Goal: Task Accomplishment & Management: Manage account settings

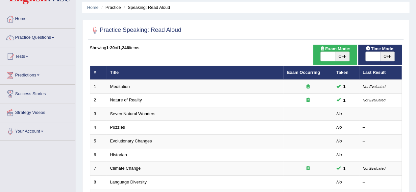
scroll to position [22, 0]
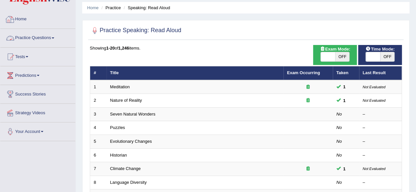
click at [43, 42] on link "Practice Questions" at bounding box center [37, 37] width 75 height 16
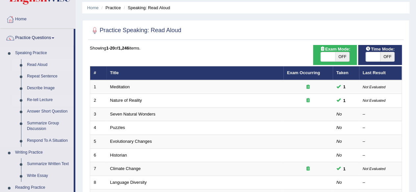
click at [45, 99] on link "Re-tell Lecture" at bounding box center [49, 100] width 50 height 12
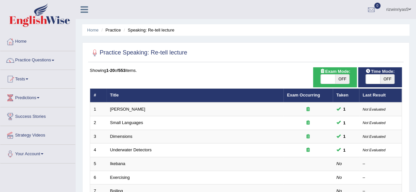
click at [341, 82] on span "OFF" at bounding box center [342, 79] width 14 height 9
checkbox input "true"
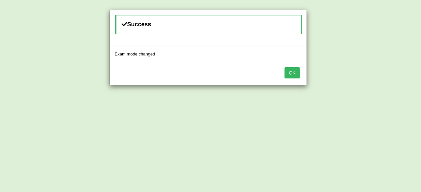
click at [289, 73] on button "OK" at bounding box center [291, 72] width 15 height 11
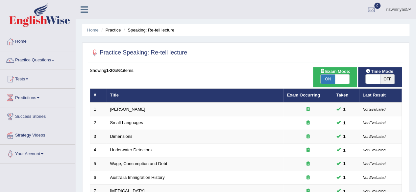
click at [384, 79] on span "OFF" at bounding box center [387, 79] width 14 height 9
checkbox input "true"
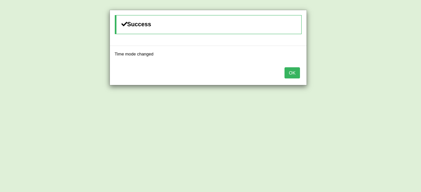
click at [295, 71] on button "OK" at bounding box center [291, 72] width 15 height 11
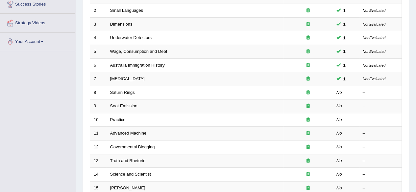
scroll to position [135, 0]
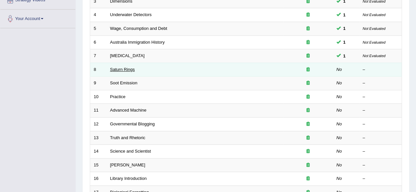
click at [130, 68] on link "Saturn Rings" at bounding box center [122, 69] width 25 height 5
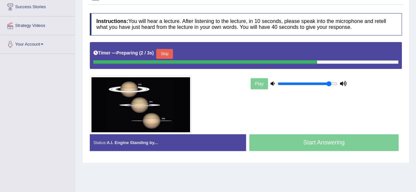
scroll to position [112, 0]
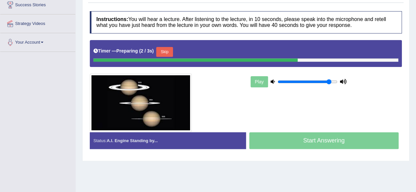
click at [171, 50] on button "Skip" at bounding box center [164, 52] width 16 height 10
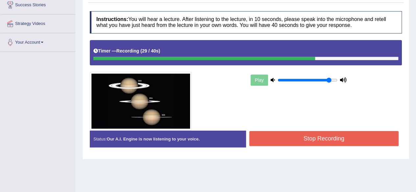
click at [331, 142] on button "Stop Recording" at bounding box center [324, 138] width 150 height 15
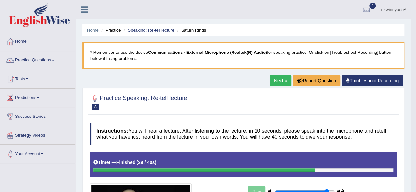
click at [157, 28] on link "Speaking: Re-tell lecture" at bounding box center [151, 30] width 47 height 5
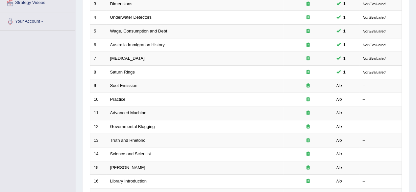
scroll to position [134, 0]
drag, startPoint x: 0, startPoint y: 0, endPoint x: 421, endPoint y: 88, distance: 429.8
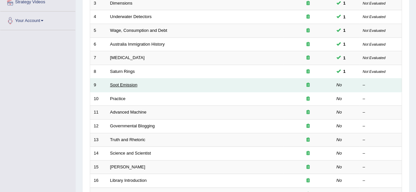
click at [120, 84] on link "Soot Emission" at bounding box center [123, 85] width 27 height 5
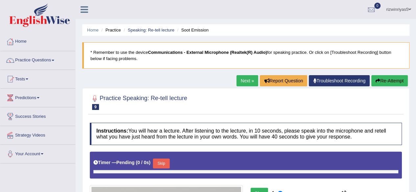
type input "0.9"
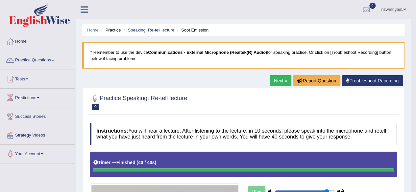
click at [160, 32] on link "Speaking: Re-tell lecture" at bounding box center [151, 30] width 47 height 5
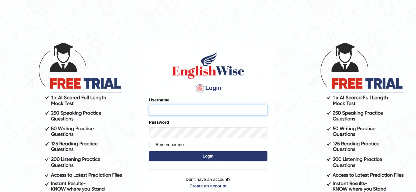
click at [195, 108] on input "Username" at bounding box center [208, 110] width 118 height 11
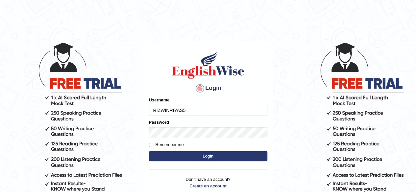
type input "RIZWINRIYAS5"
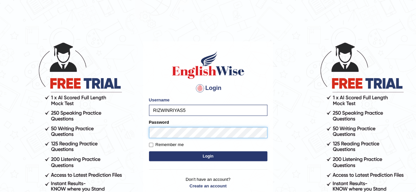
click at [149, 152] on button "Login" at bounding box center [208, 157] width 118 height 10
